Goal: Navigation & Orientation: Find specific page/section

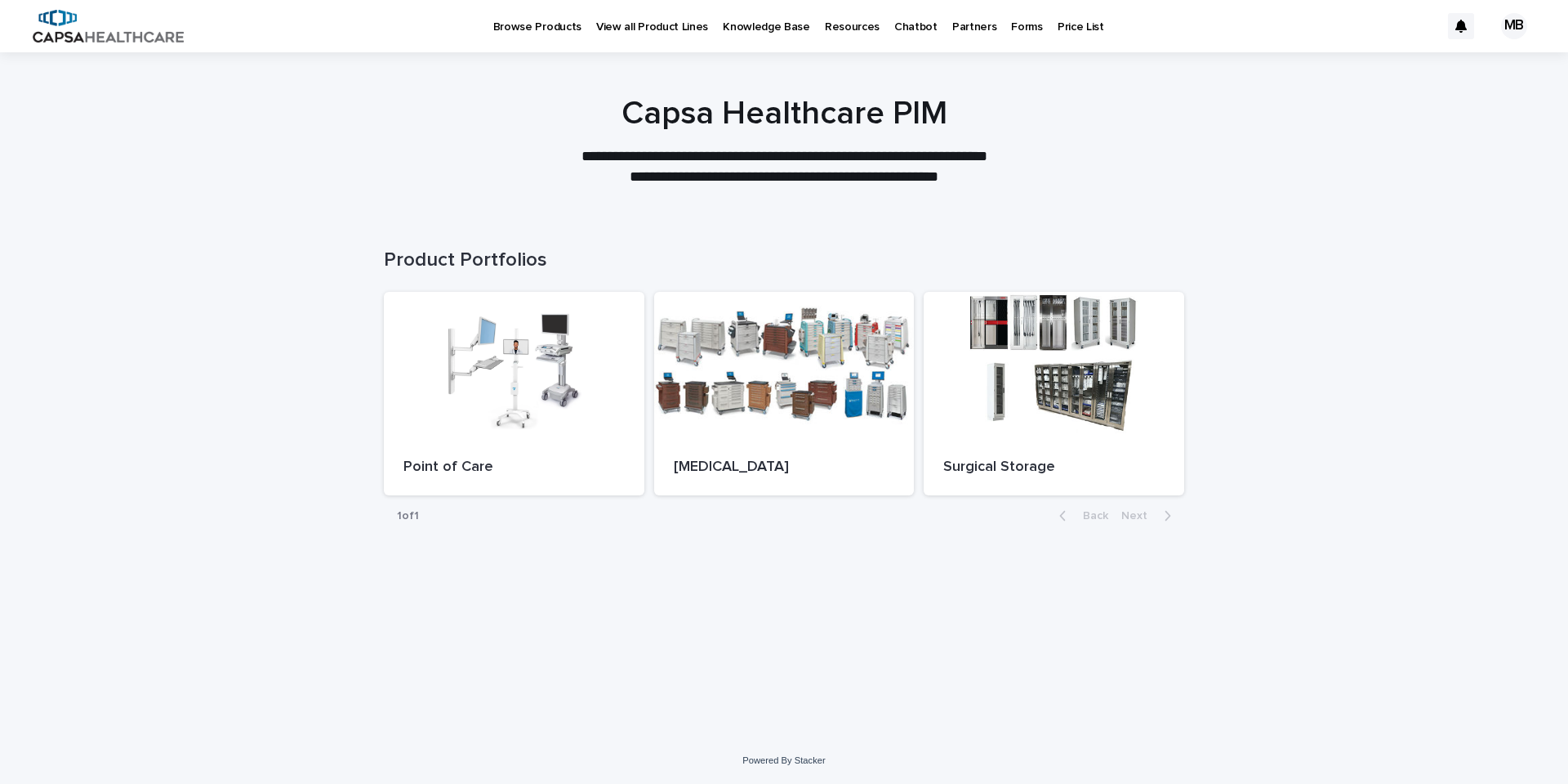
click at [894, 21] on p "Chatbot" at bounding box center [916, 17] width 44 height 34
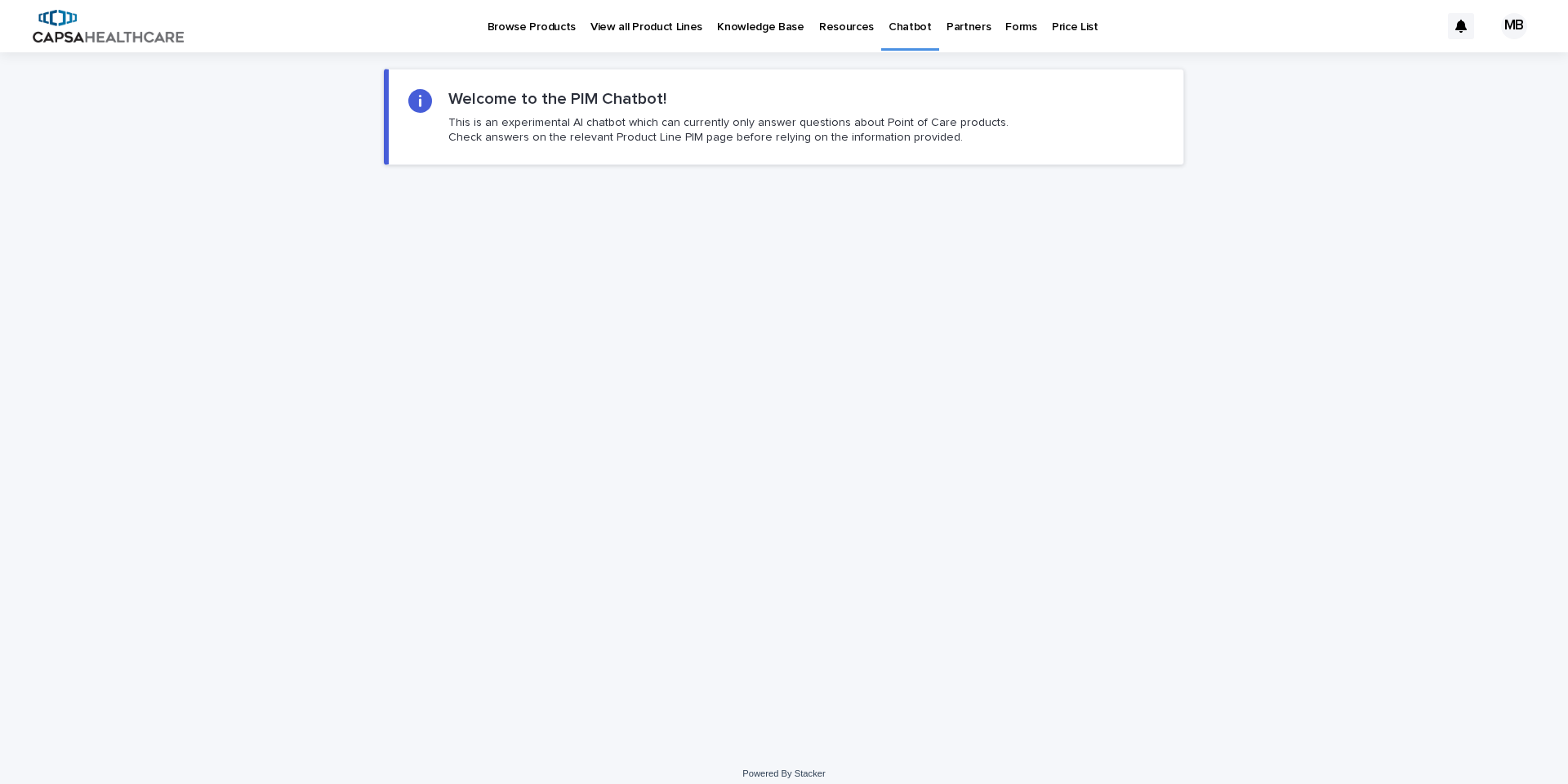
click at [656, 24] on p "View all Product Lines" at bounding box center [647, 17] width 112 height 34
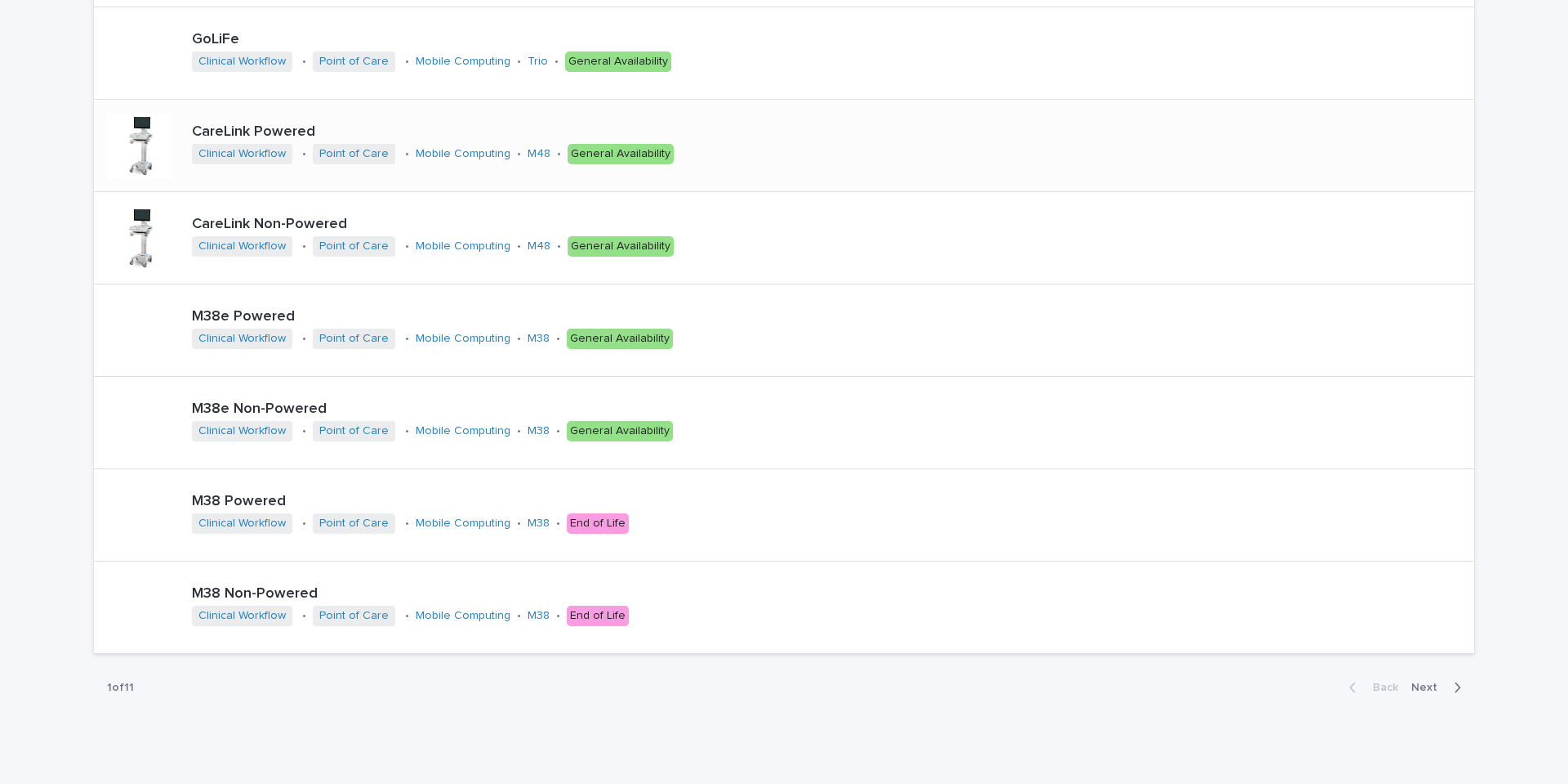
scroll to position [492, 0]
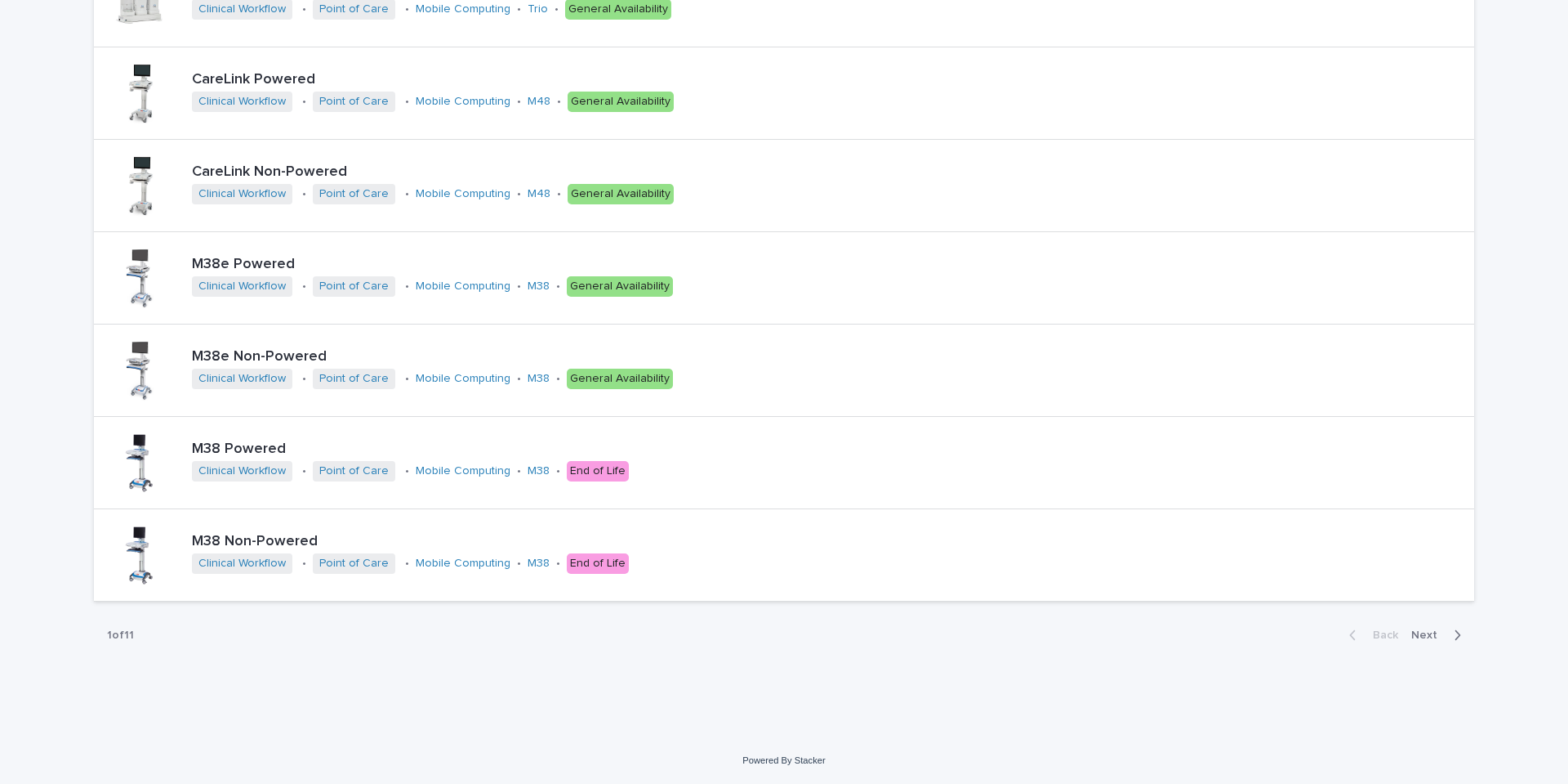
click at [1415, 639] on span "Next" at bounding box center [1429, 635] width 36 height 11
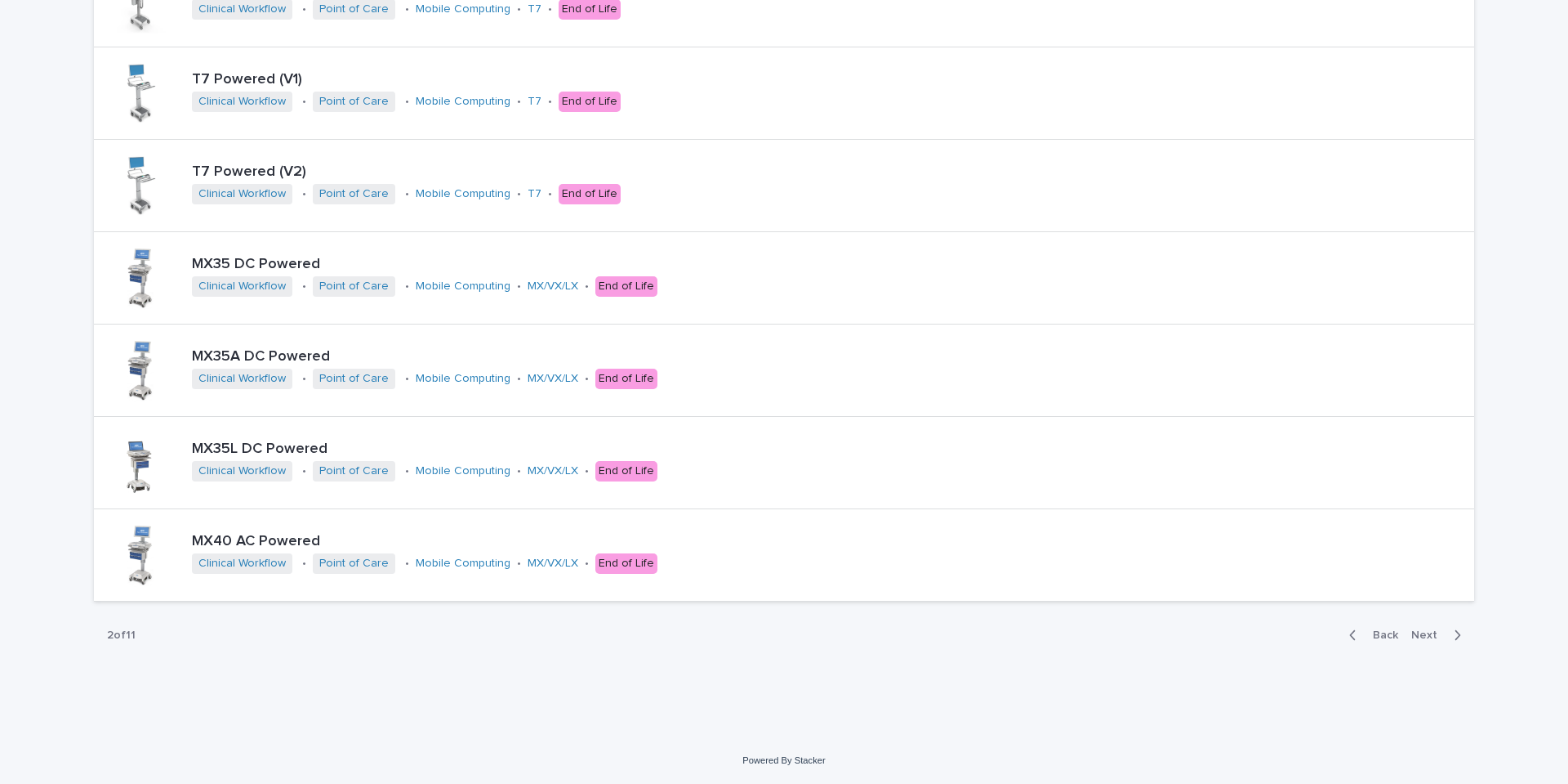
click at [1415, 639] on span "Next" at bounding box center [1429, 635] width 36 height 11
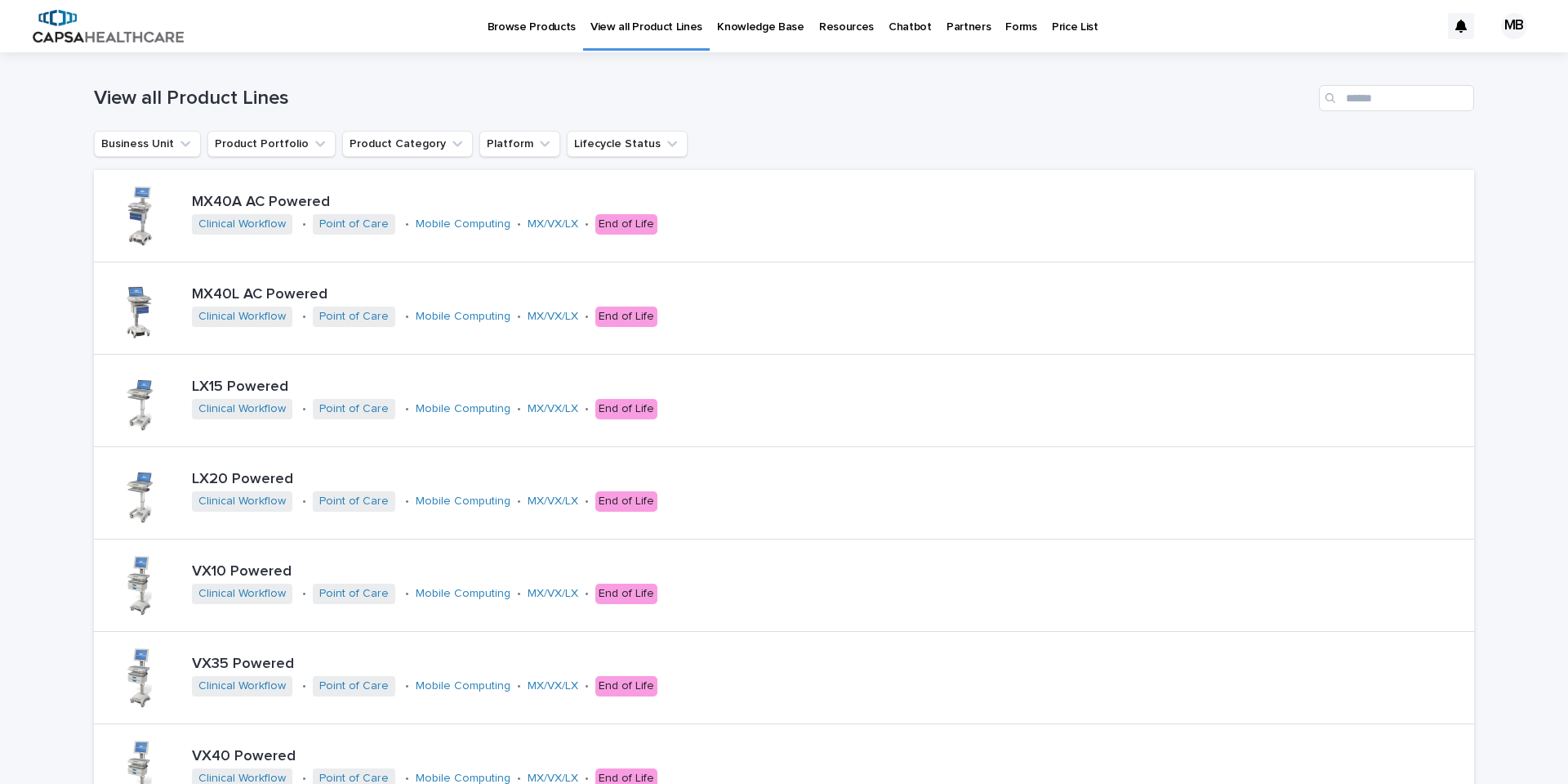
click at [899, 26] on p "Chatbot" at bounding box center [911, 17] width 44 height 34
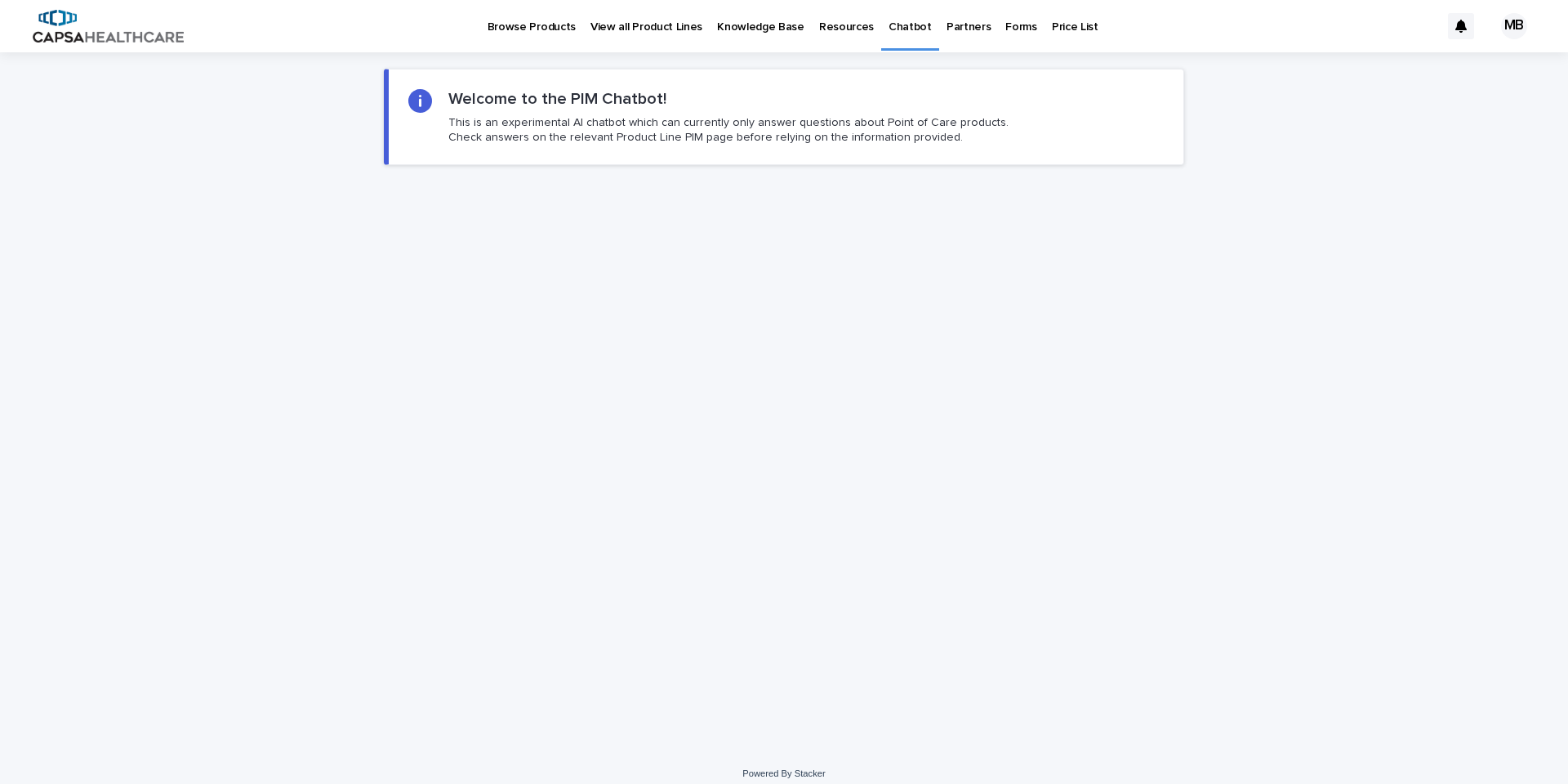
scroll to position [13, 0]
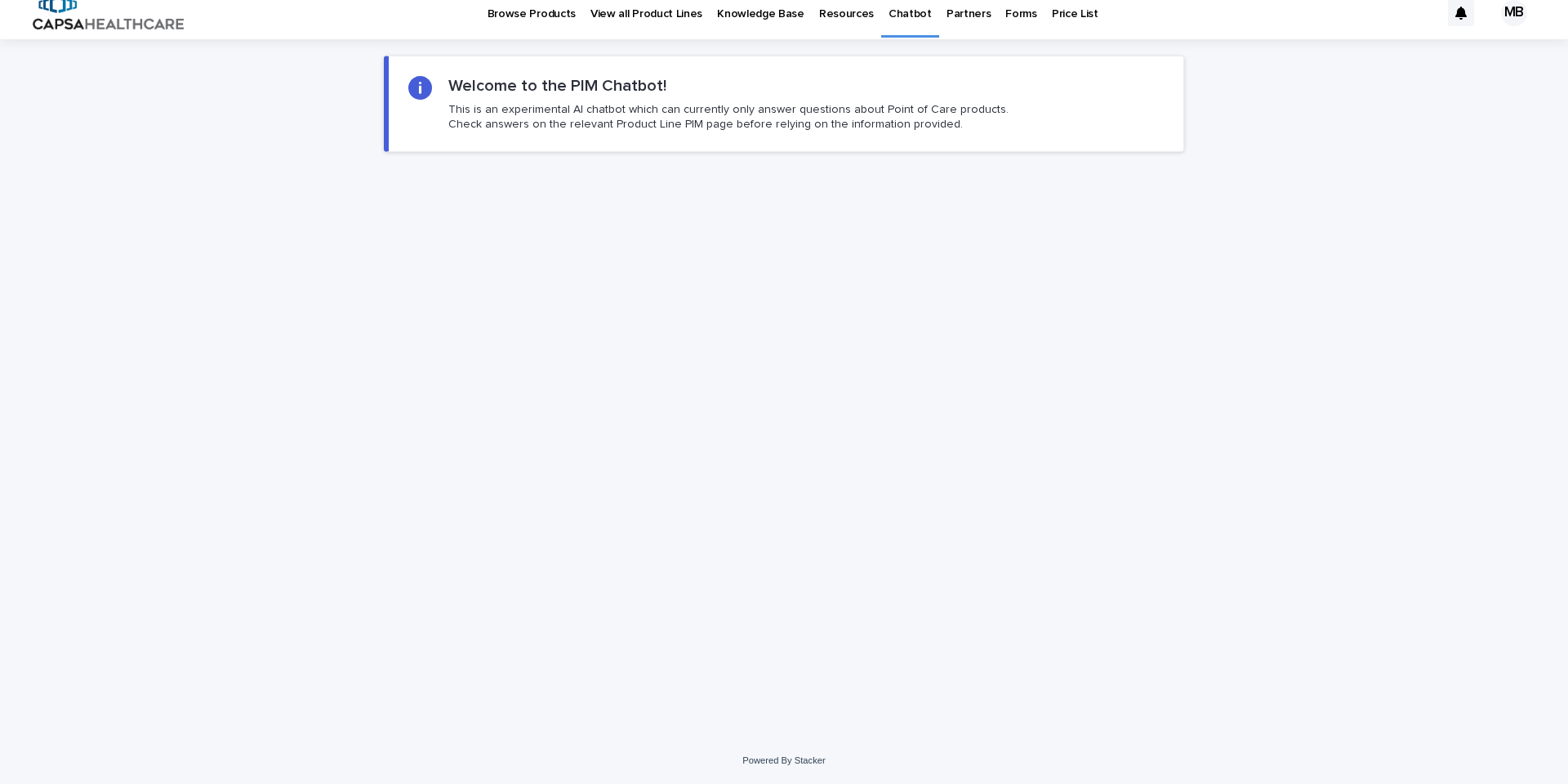
click at [244, 238] on div "Loading... Saving… Loading... Saving… Loading... Saving… Loading... Saving… Loa…" at bounding box center [784, 388] width 1568 height 698
